Goal: Information Seeking & Learning: Find specific fact

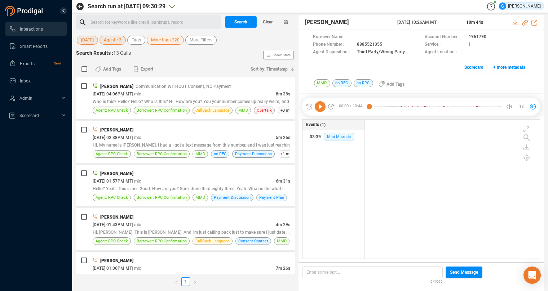
scroll to position [133, 169]
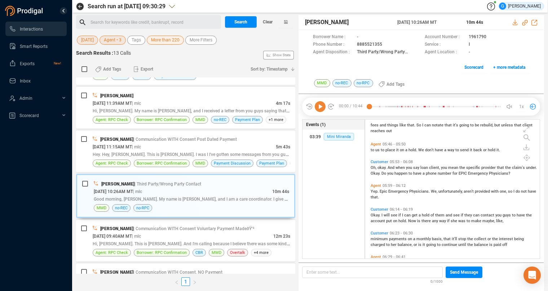
click at [86, 41] on span "[DATE]" at bounding box center [87, 40] width 13 height 9
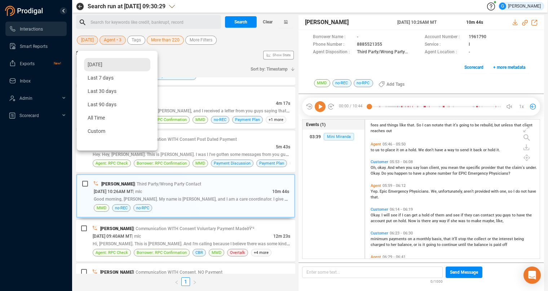
click at [98, 65] on span "[DATE]" at bounding box center [95, 65] width 15 height 6
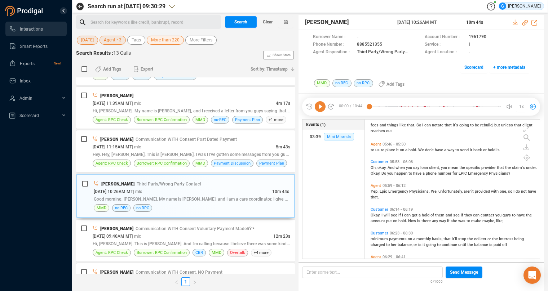
click at [116, 39] on span "Agent • 3" at bounding box center [113, 40] width 18 height 9
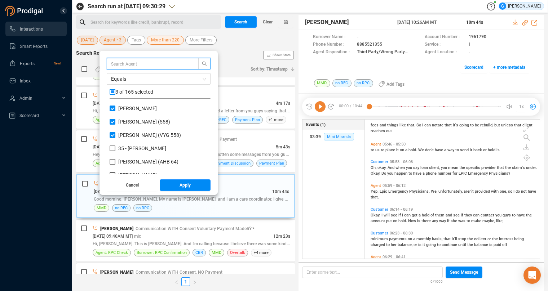
scroll to position [63, 95]
click at [115, 92] on input "checkbox" at bounding box center [113, 92] width 6 height 6
checkbox input "true"
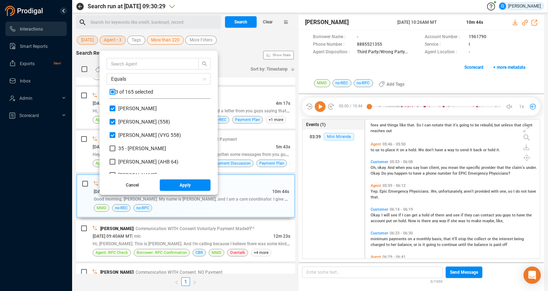
checkbox input "true"
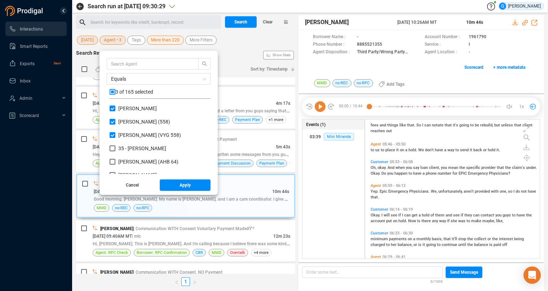
checkbox input "true"
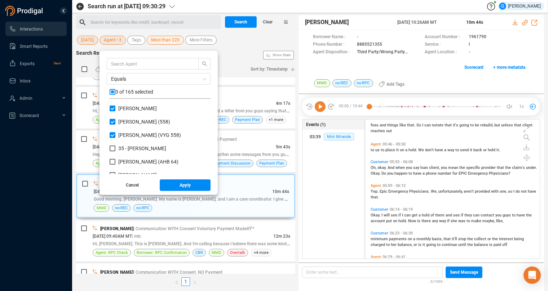
checkbox input "true"
click at [115, 92] on input "checkbox" at bounding box center [113, 92] width 6 height 6
checkbox input "false"
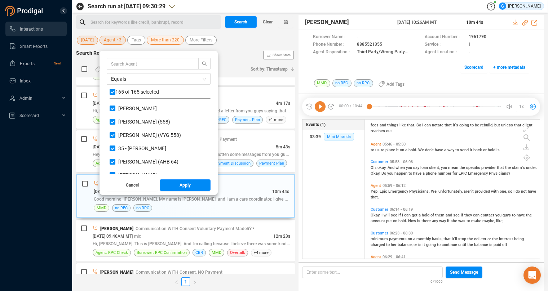
checkbox input "false"
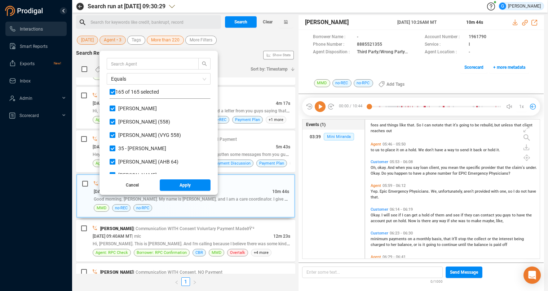
checkbox input "false"
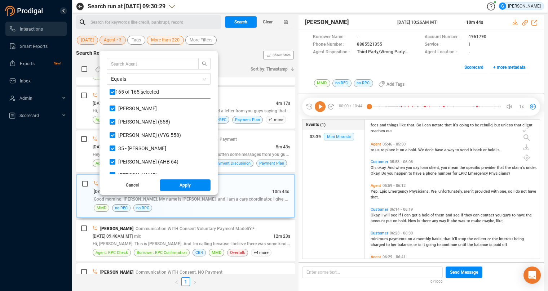
checkbox input "false"
click at [124, 64] on input "text" at bounding box center [149, 64] width 76 height 8
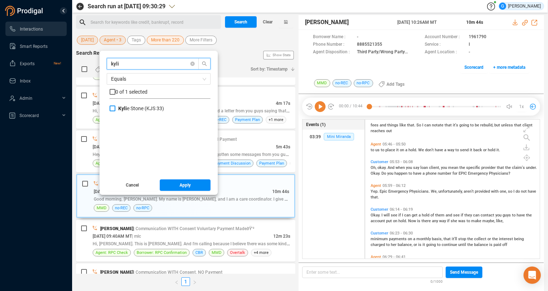
type input "kyli"
click at [115, 109] on input "[PERSON_NAME] (KJS 33)" at bounding box center [113, 109] width 6 height 6
checkbox input "true"
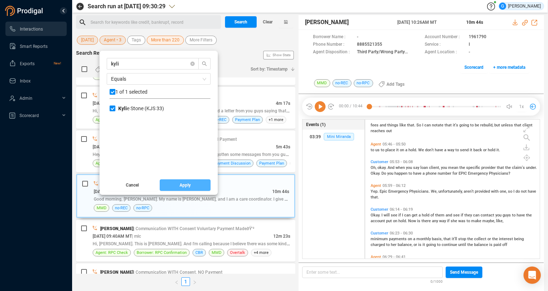
click at [203, 185] on button "Apply" at bounding box center [185, 186] width 51 height 12
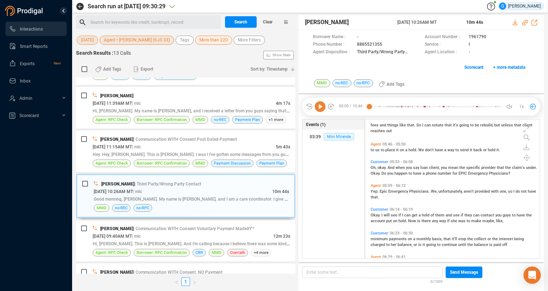
click at [204, 43] on span "More than 220" at bounding box center [213, 40] width 28 height 9
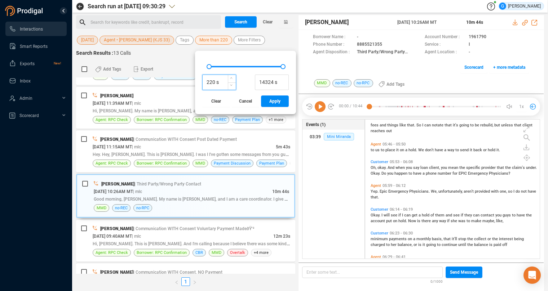
drag, startPoint x: 207, startPoint y: 81, endPoint x: 200, endPoint y: 80, distance: 7.3
click at [203, 80] on input "220 s" at bounding box center [219, 82] width 33 height 11
type input "60 s"
click at [273, 102] on span "Apply" at bounding box center [274, 102] width 11 height 12
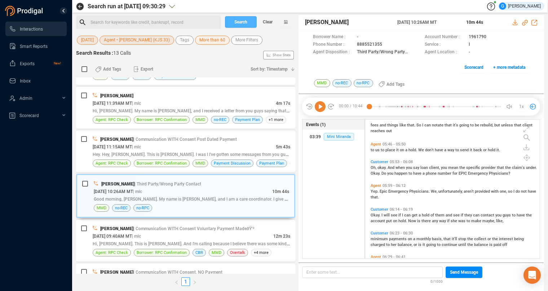
click at [248, 19] on button "Search" at bounding box center [241, 22] width 32 height 12
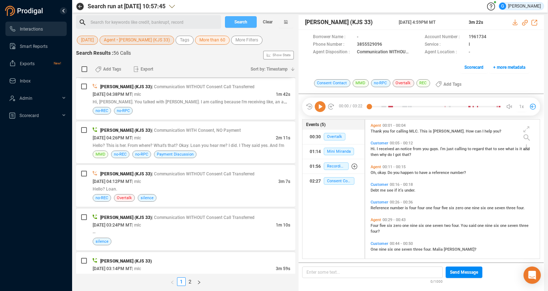
scroll to position [145, 0]
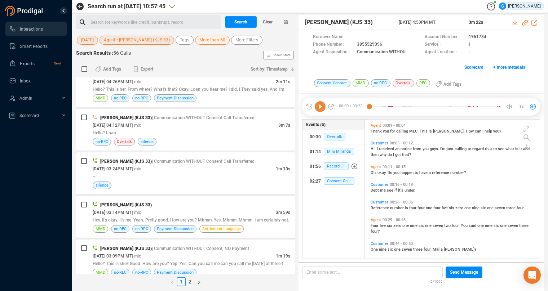
click at [263, 245] on div "[PERSON_NAME] (KJS 33) | Communication WITHOUT Consent, NO Payment" at bounding box center [192, 249] width 198 height 8
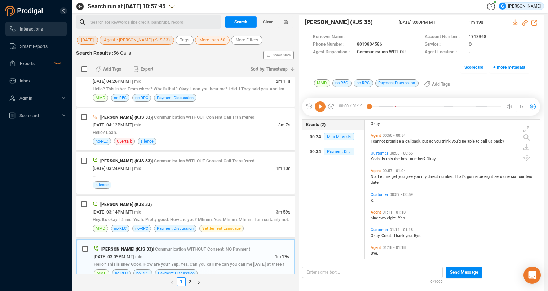
scroll to position [141, 0]
